Goal: Task Accomplishment & Management: Manage account settings

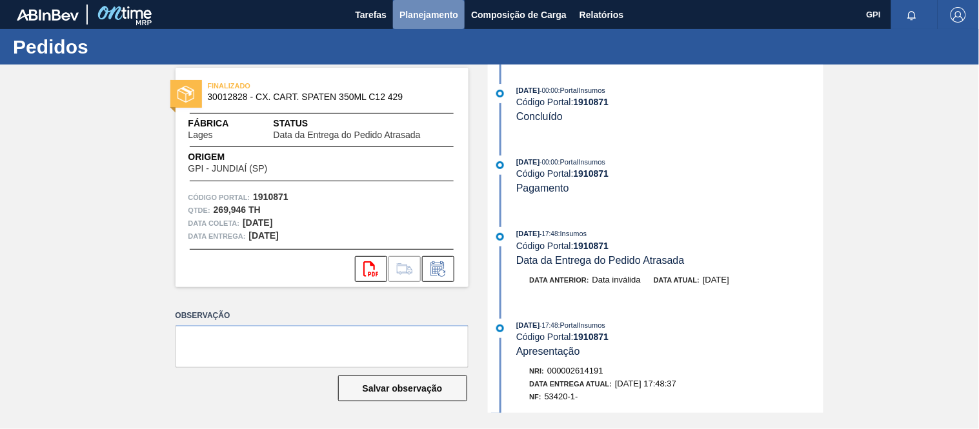
click at [422, 14] on span "Planejamento" at bounding box center [428, 14] width 59 height 15
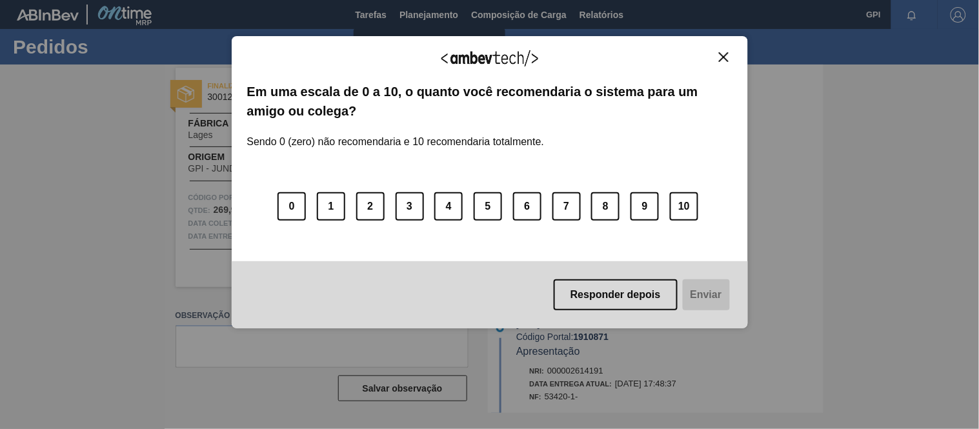
click at [730, 52] on button "Close" at bounding box center [723, 57] width 17 height 11
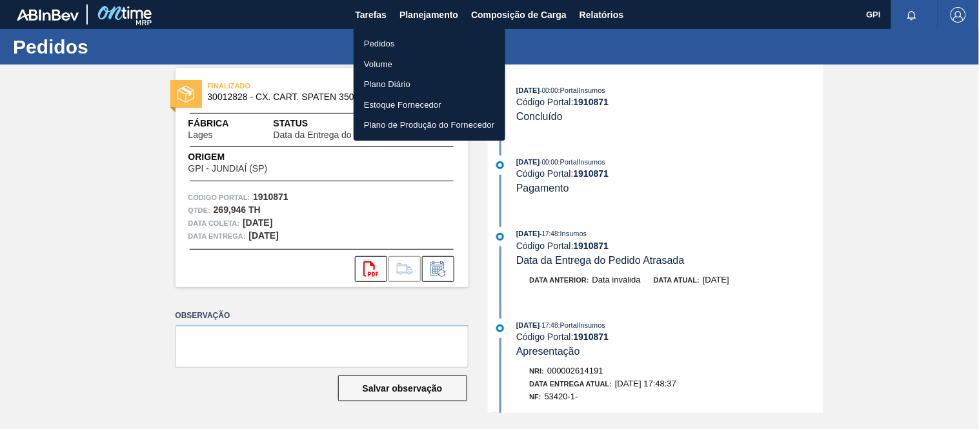
click at [381, 35] on li "Pedidos" at bounding box center [430, 44] width 152 height 21
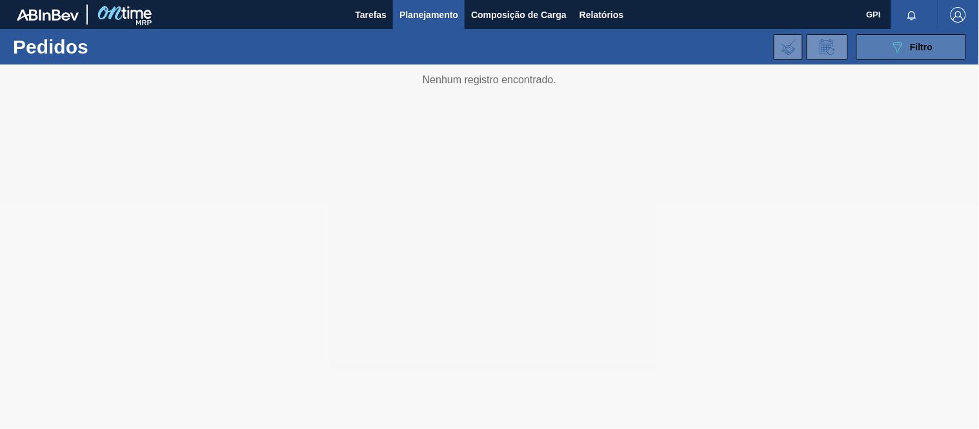
click at [915, 48] on span "Filtro" at bounding box center [922, 47] width 23 height 10
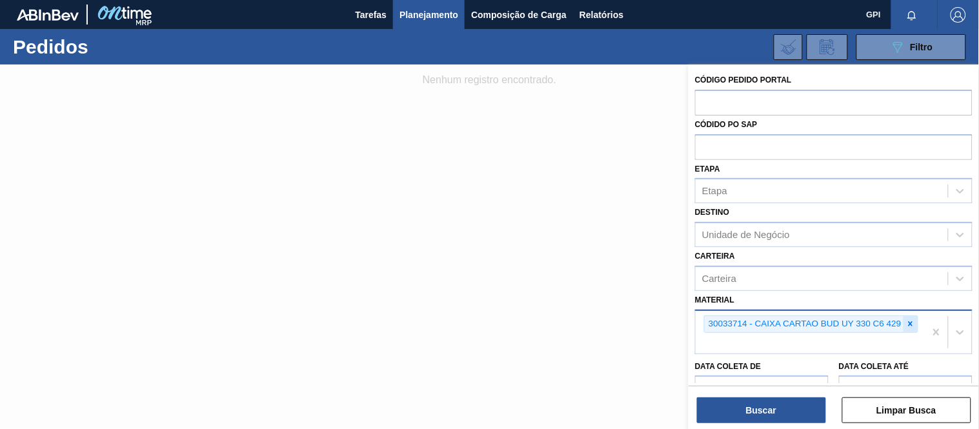
click at [911, 326] on icon at bounding box center [910, 323] width 9 height 9
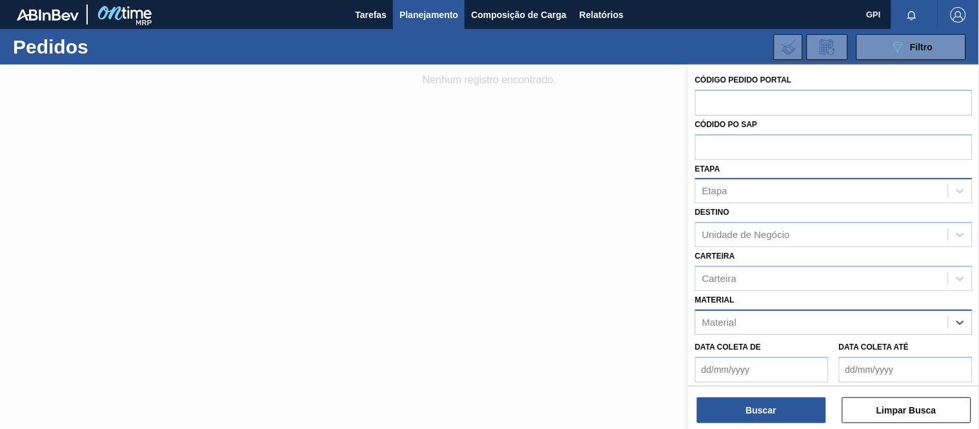
click at [800, 186] on div "Etapa" at bounding box center [822, 191] width 252 height 19
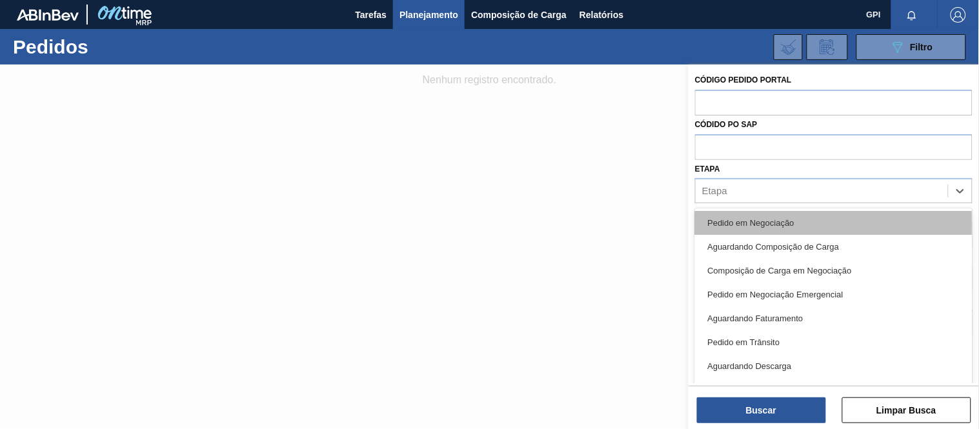
click at [788, 214] on div "Pedido em Negociação" at bounding box center [833, 223] width 277 height 24
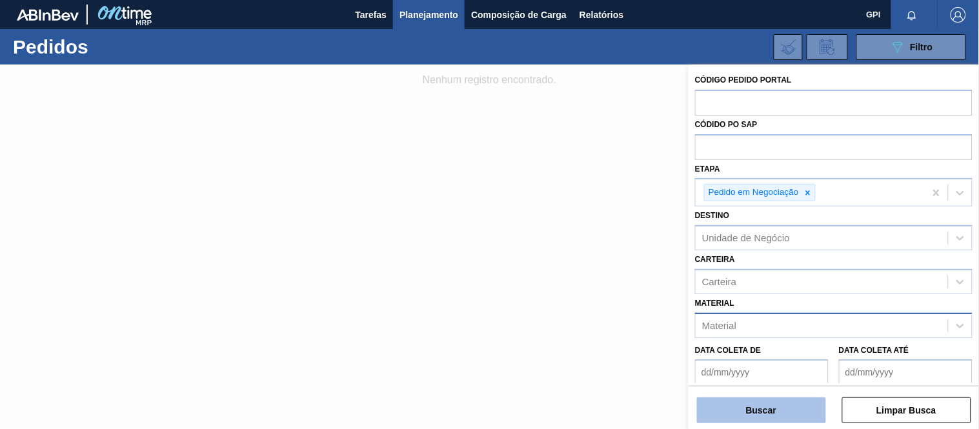
click at [744, 409] on button "Buscar" at bounding box center [761, 411] width 129 height 26
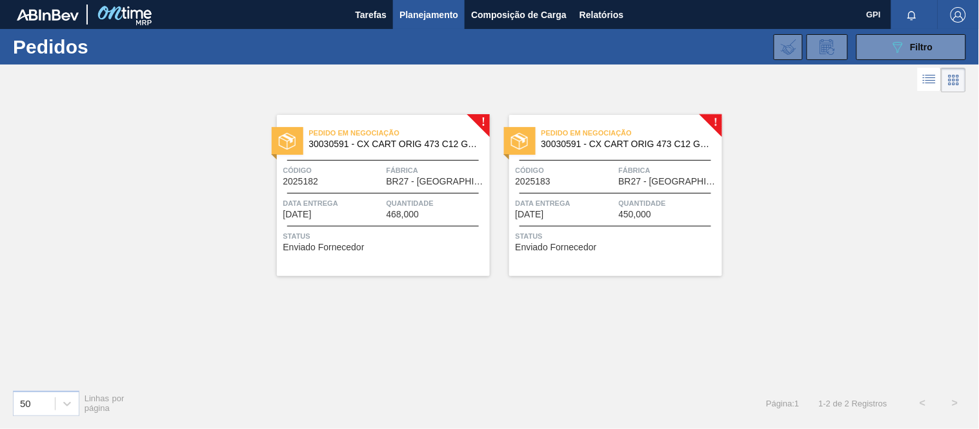
click at [403, 185] on span "BR27 - [GEOGRAPHIC_DATA]" at bounding box center [437, 182] width 100 height 10
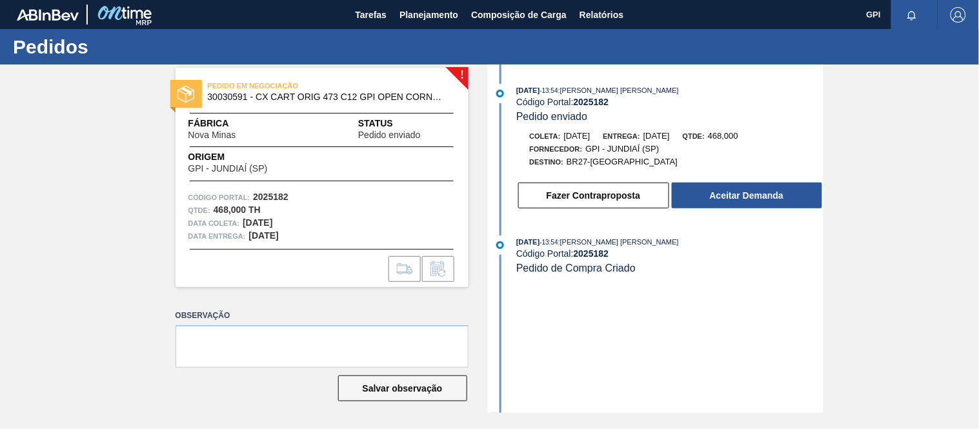
click at [282, 192] on strong "2025182" at bounding box center [270, 197] width 35 height 10
copy strong "2025182"
click at [287, 196] on strong "2025182" at bounding box center [270, 197] width 35 height 10
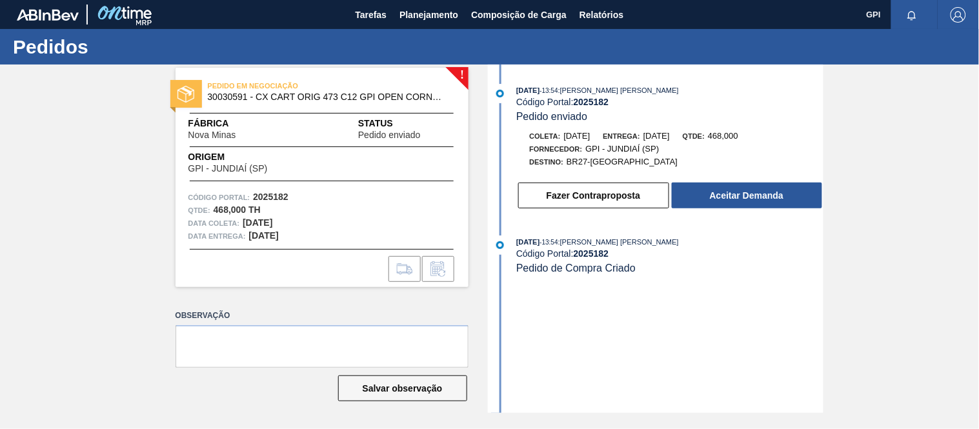
click at [275, 194] on strong "2025182" at bounding box center [270, 197] width 35 height 10
copy strong "2025182"
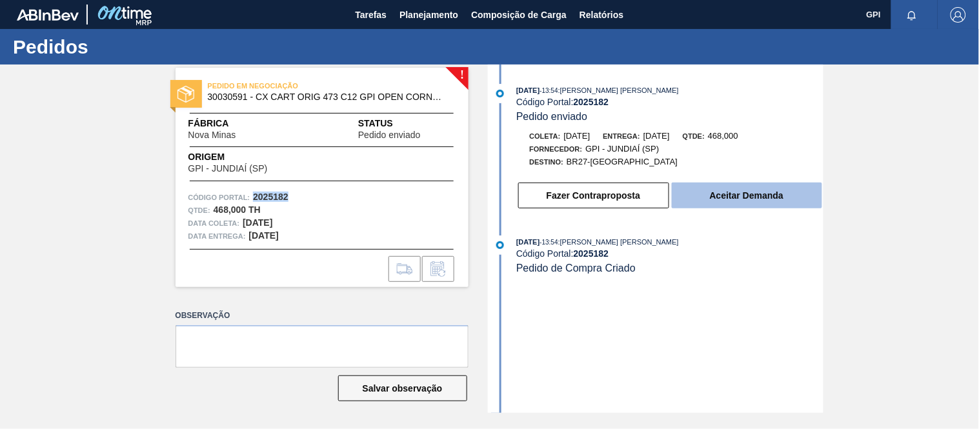
click at [772, 187] on button "Aceitar Demanda" at bounding box center [747, 196] width 150 height 26
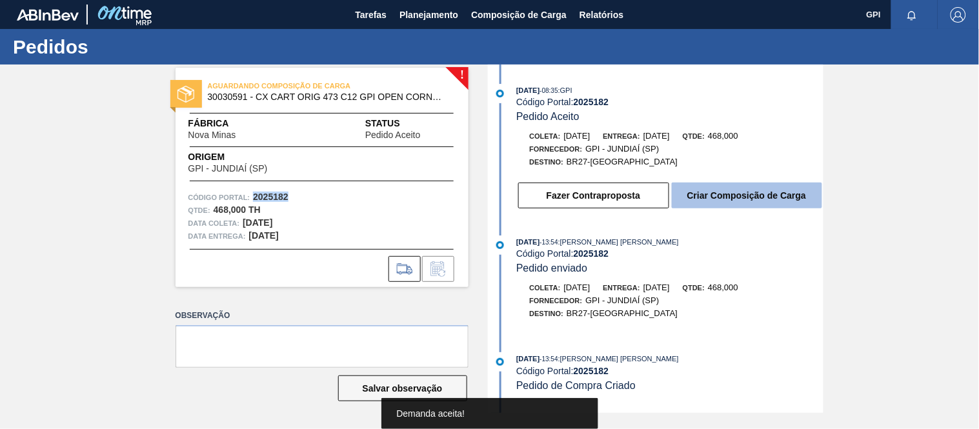
click at [764, 201] on button "Criar Composição de Carga" at bounding box center [747, 196] width 150 height 26
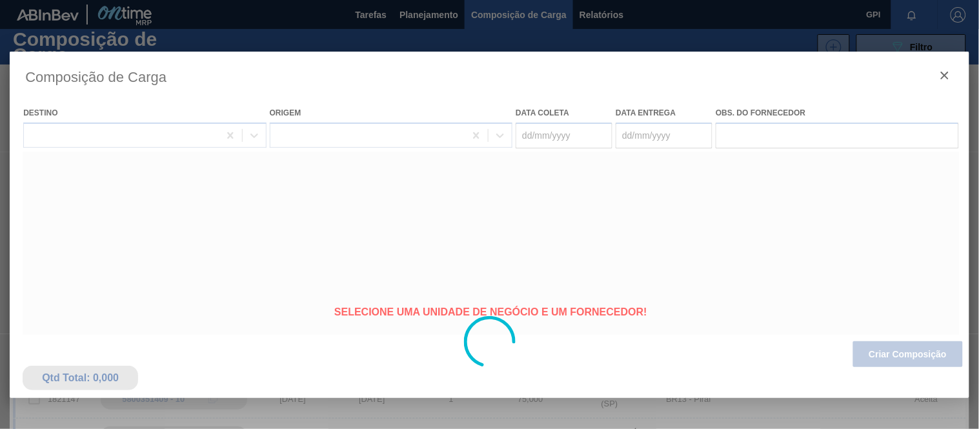
type coleta "22/09/2025"
type entrega "[DATE]"
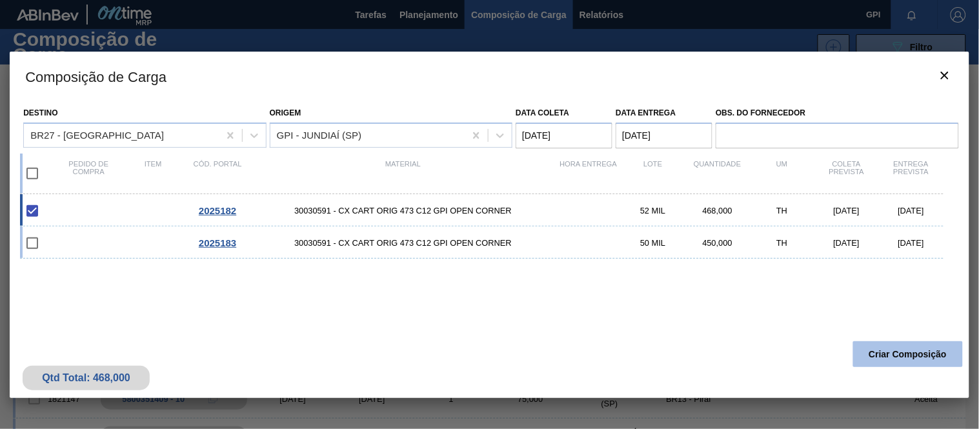
click at [866, 353] on button "Criar Composição" at bounding box center [908, 354] width 110 height 26
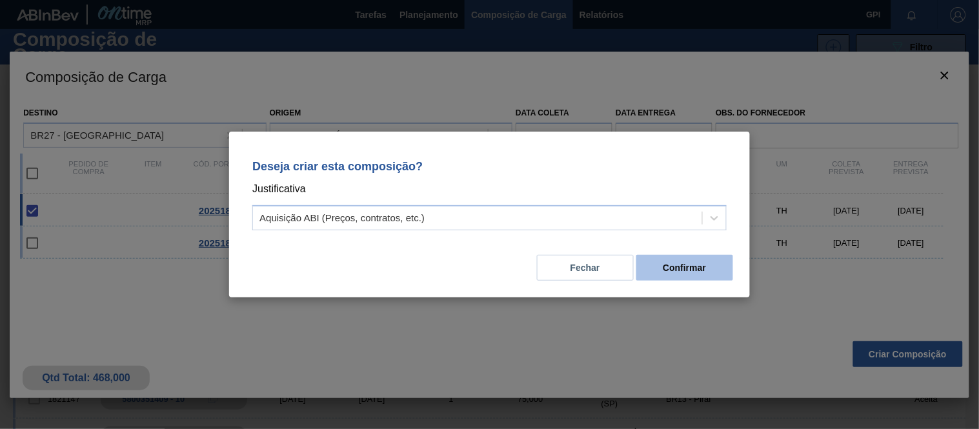
click at [696, 276] on button "Confirmar" at bounding box center [684, 268] width 97 height 26
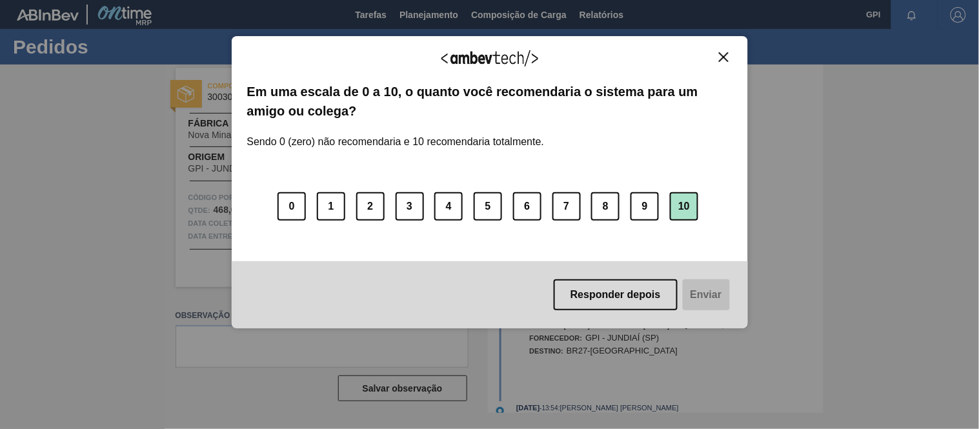
click at [685, 205] on button "10" at bounding box center [684, 206] width 28 height 28
click at [712, 295] on button "Enviar" at bounding box center [705, 294] width 50 height 31
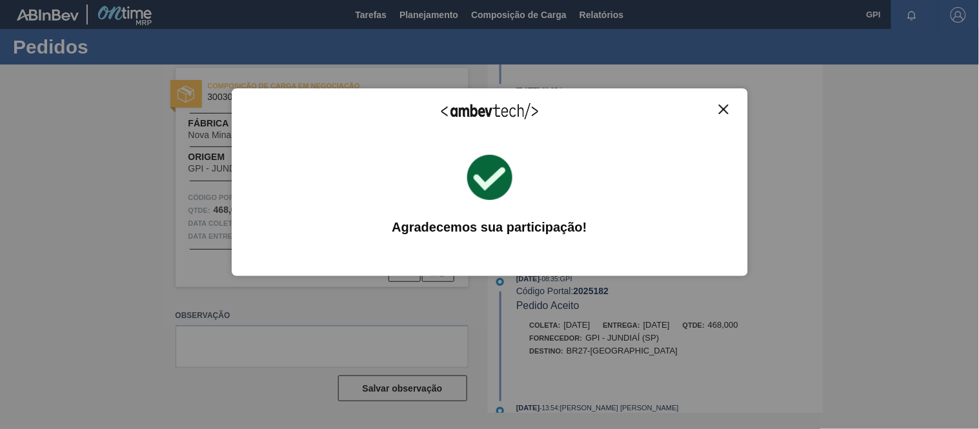
click at [727, 106] on img "Close" at bounding box center [724, 110] width 10 height 10
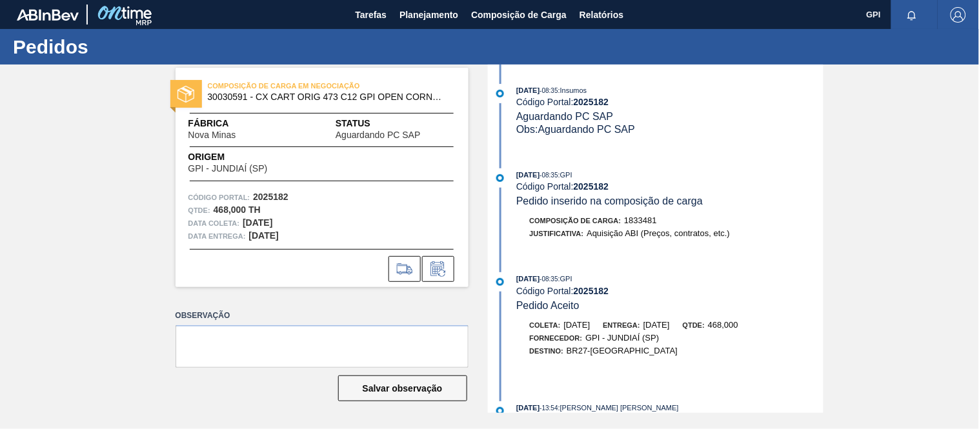
click at [125, 274] on div "COMPOSIÇÃO DE CARGA EM NEGOCIAÇÃO 30030591 - CX CART ORIG 473 C12 GPI OPEN CORN…" at bounding box center [489, 239] width 979 height 348
click at [400, 267] on icon at bounding box center [404, 268] width 21 height 15
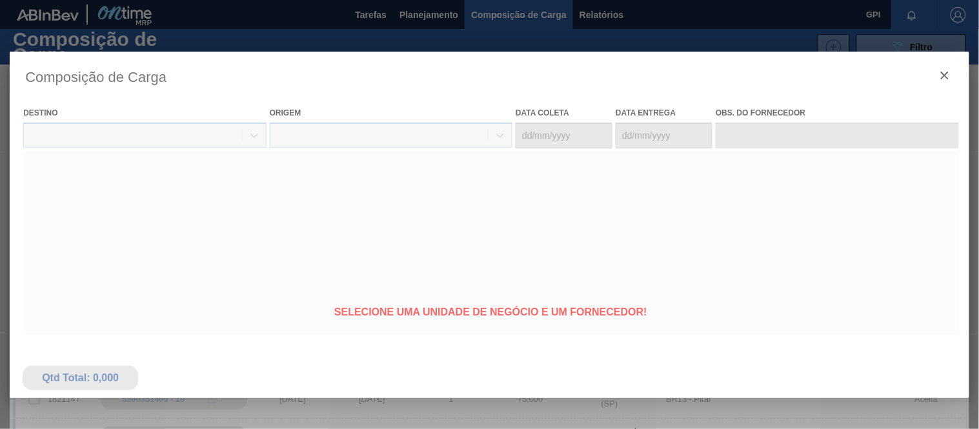
type coleta "22/09/2025"
type entrega "[DATE]"
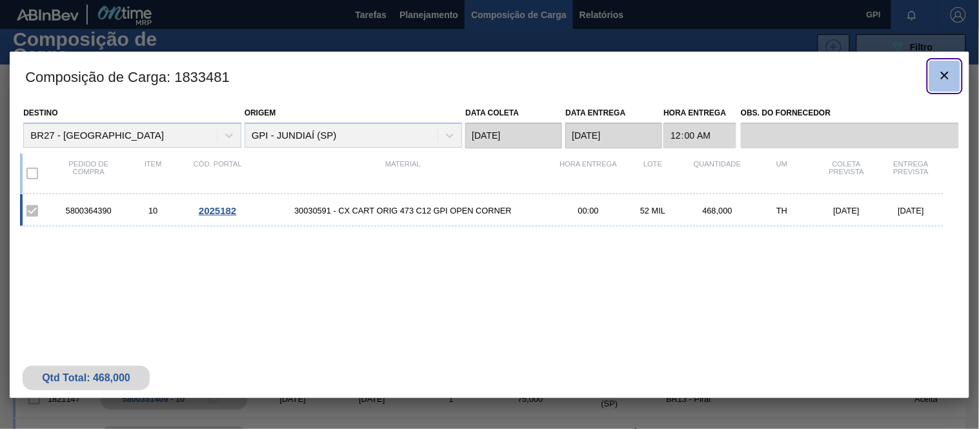
click at [943, 72] on icon "botão de ícone" at bounding box center [944, 75] width 15 height 15
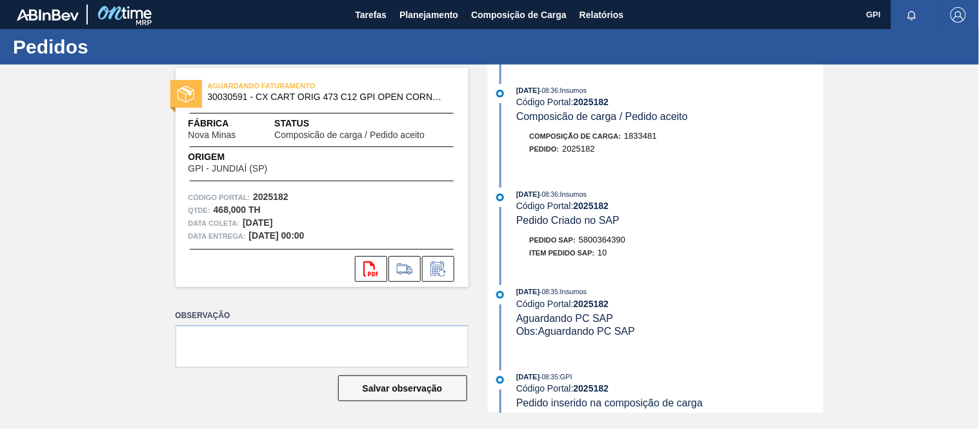
click at [625, 236] on div "Pedido SAP: 5800364390" at bounding box center [578, 240] width 96 height 13
click at [614, 247] on div "Pedido SAP: 5800364390" at bounding box center [578, 240] width 96 height 13
click at [616, 244] on span "5800364390" at bounding box center [602, 240] width 46 height 10
copy span "5800364390"
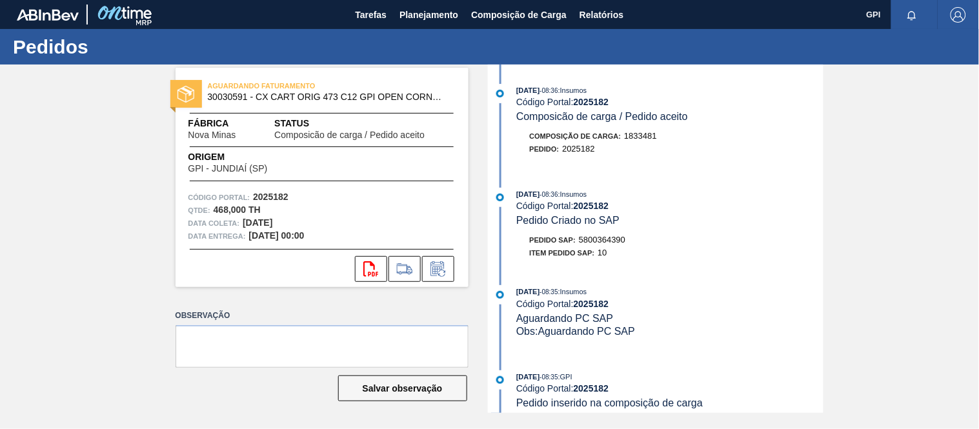
click at [688, 227] on div "08/09/2025 - 08:36 : Insumos Código Portal: 2025182 Pedido Criado no SAP" at bounding box center [669, 207] width 307 height 39
click at [272, 194] on strong "2025182" at bounding box center [270, 197] width 35 height 10
copy strong "2025182"
click at [368, 265] on icon "svg{fill:#ff0000}" at bounding box center [370, 268] width 15 height 15
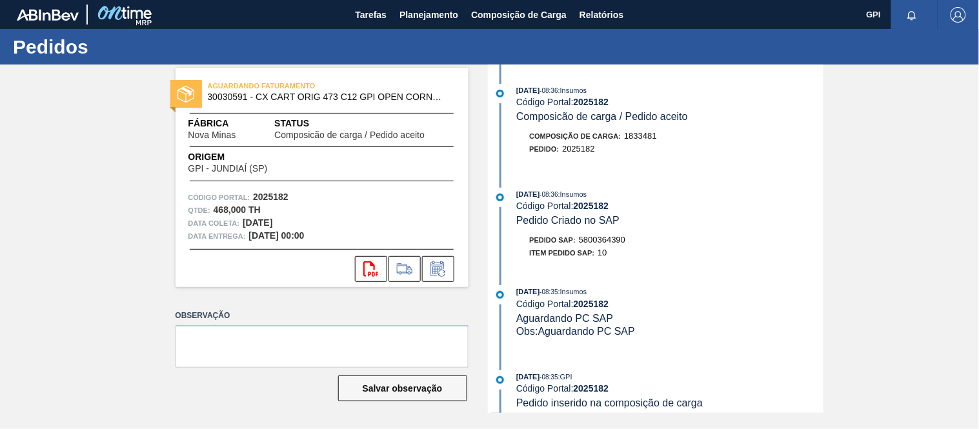
click at [225, 98] on span "30030591 - CX CART ORIG 473 C12 GPI OPEN CORNER" at bounding box center [325, 97] width 234 height 10
click at [226, 98] on span "30030591 - CX CART ORIG 473 C12 GPI OPEN CORNER" at bounding box center [325, 97] width 234 height 10
copy span "30030591"
click at [242, 139] on div "Fábrica Nova Minas" at bounding box center [231, 128] width 86 height 23
copy div "Fábrica Nova Minas"
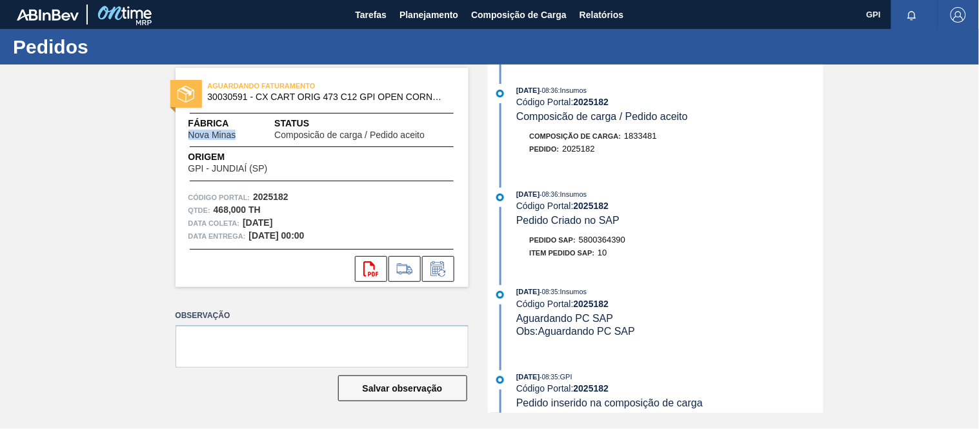
drag, startPoint x: 290, startPoint y: 218, endPoint x: 244, endPoint y: 221, distance: 46.5
click at [244, 221] on div "Data coleta: 22/09/2025" at bounding box center [321, 223] width 267 height 13
copy strong "22/09/2025"
drag, startPoint x: 246, startPoint y: 207, endPoint x: 212, endPoint y: 207, distance: 34.2
click at [212, 207] on div "Qtde : 468,000 TH" at bounding box center [321, 210] width 267 height 13
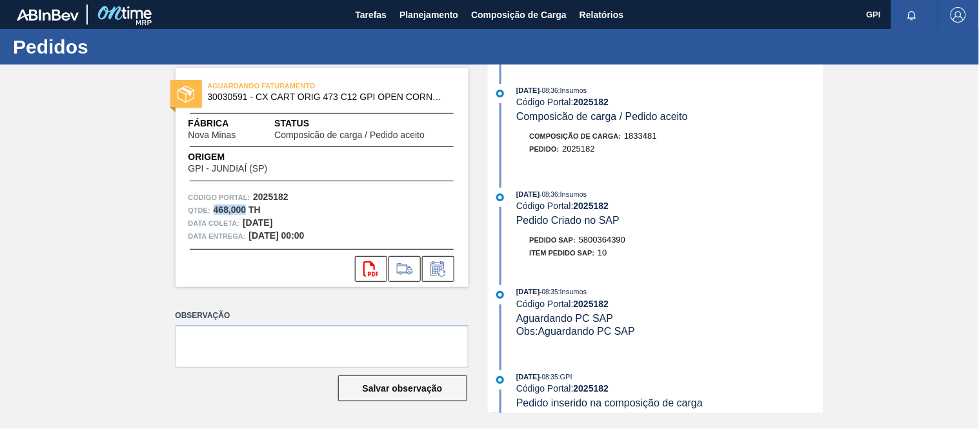
copy strong "468,000"
